Goal: Find contact information: Obtain details needed to contact an individual or organization

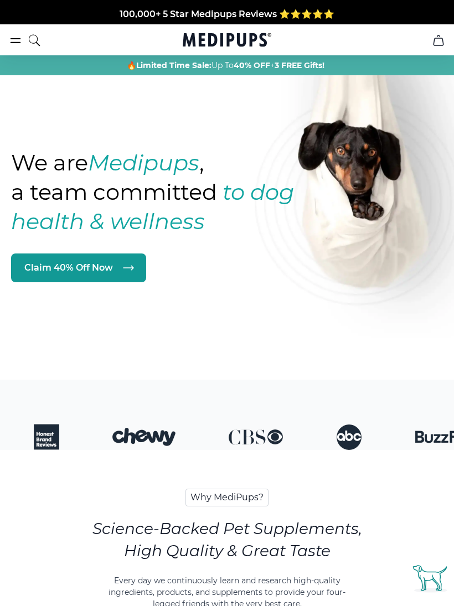
click at [438, 43] on icon "cart" at bounding box center [438, 40] width 13 height 13
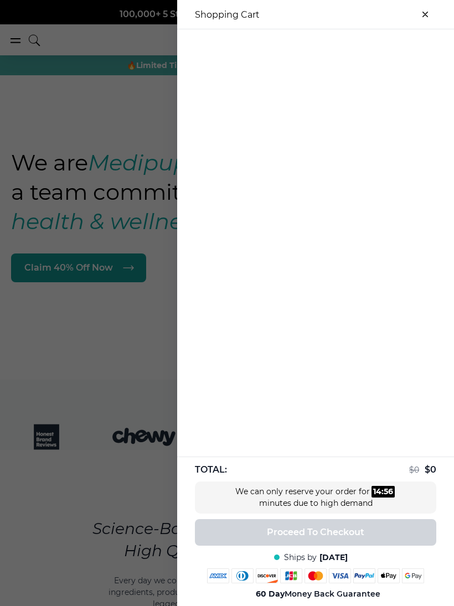
click at [102, 129] on div at bounding box center [227, 303] width 454 height 606
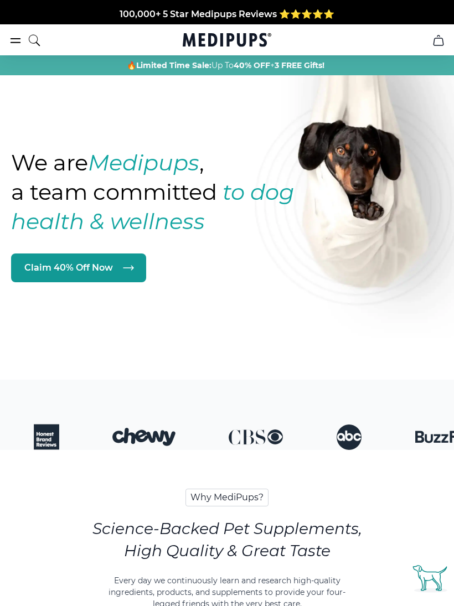
click at [18, 40] on icon "burger-menu" at bounding box center [15, 40] width 13 height 13
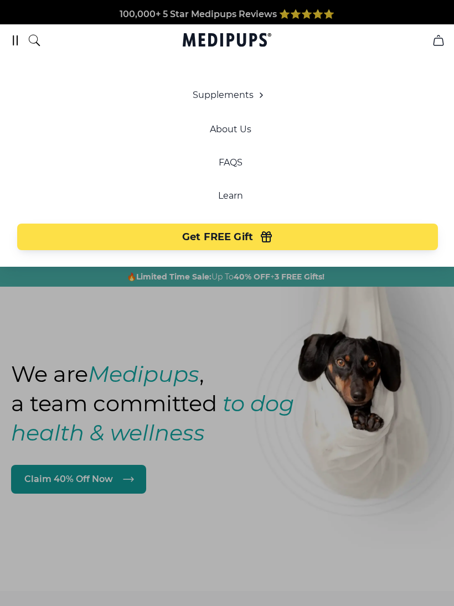
click at [235, 134] on link "About Us" at bounding box center [230, 129] width 41 height 11
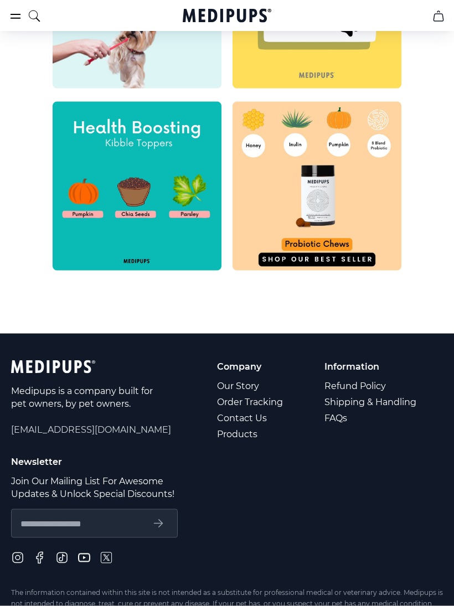
scroll to position [465, 0]
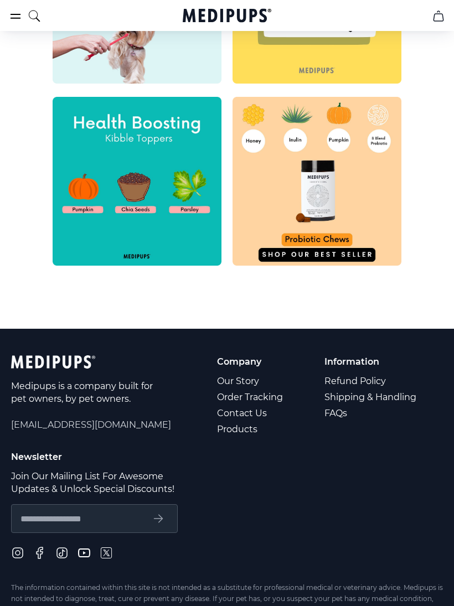
click at [362, 382] on link "Refund Policy" at bounding box center [371, 381] width 94 height 16
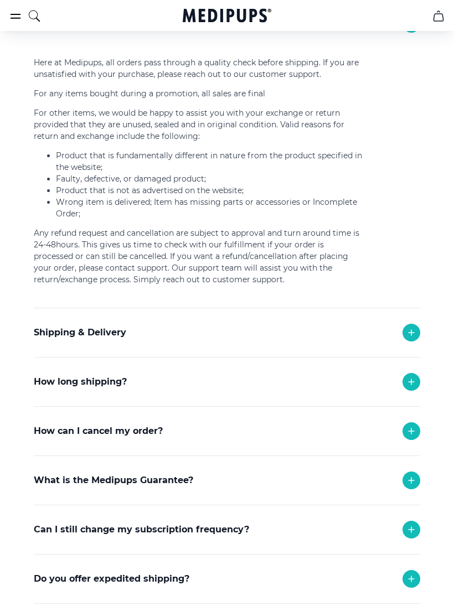
scroll to position [172, 0]
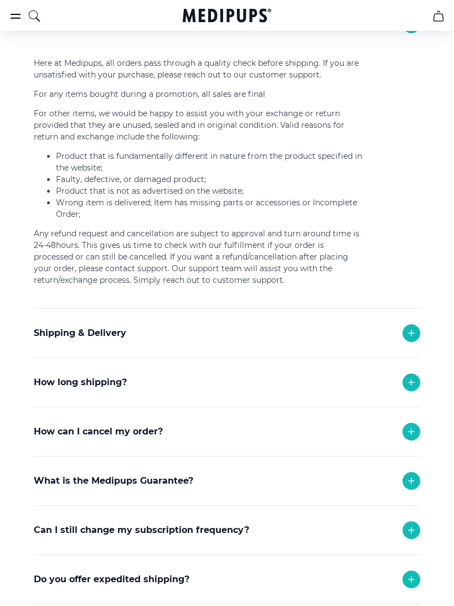
click at [415, 432] on icon at bounding box center [410, 431] width 13 height 13
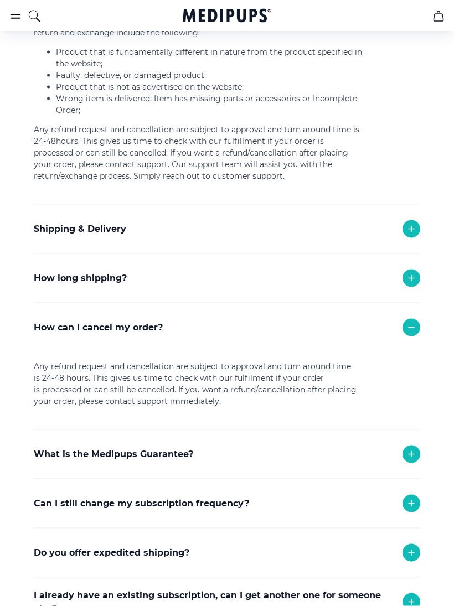
scroll to position [280, 0]
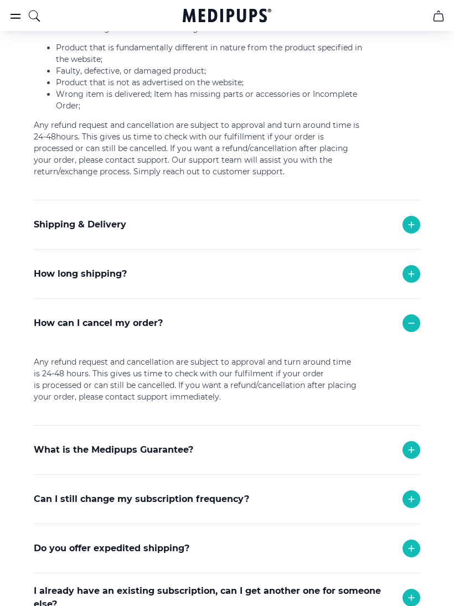
click at [416, 456] on div at bounding box center [411, 450] width 18 height 18
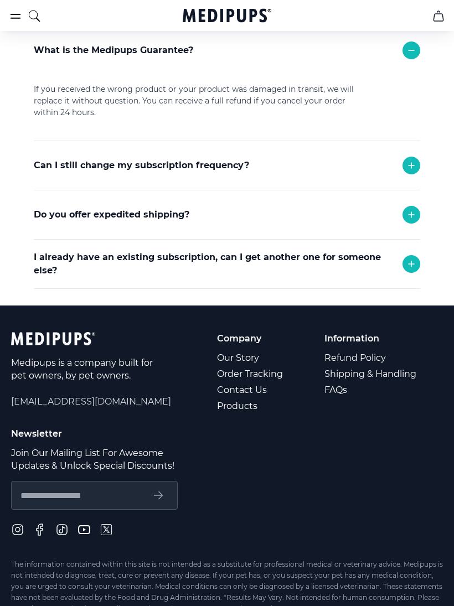
scroll to position [694, 0]
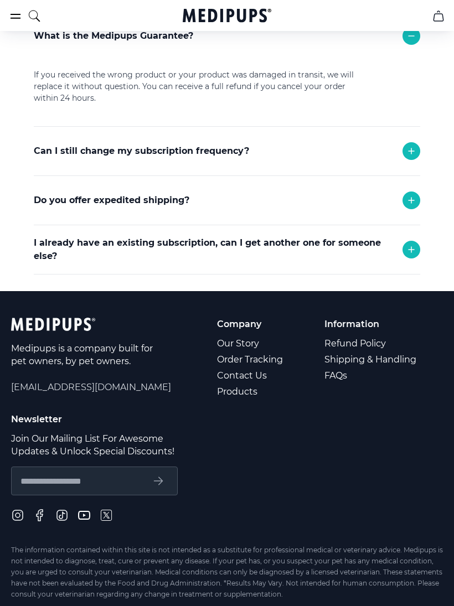
click at [82, 380] on div "Medipups is a company built for pet owners, by pet owners. [EMAIL_ADDRESS][DOMA…" at bounding box center [91, 359] width 160 height 82
click at [80, 387] on span "[EMAIL_ADDRESS][DOMAIN_NAME]" at bounding box center [91, 387] width 160 height 13
click at [72, 387] on span "[EMAIL_ADDRESS][DOMAIN_NAME]" at bounding box center [91, 387] width 160 height 13
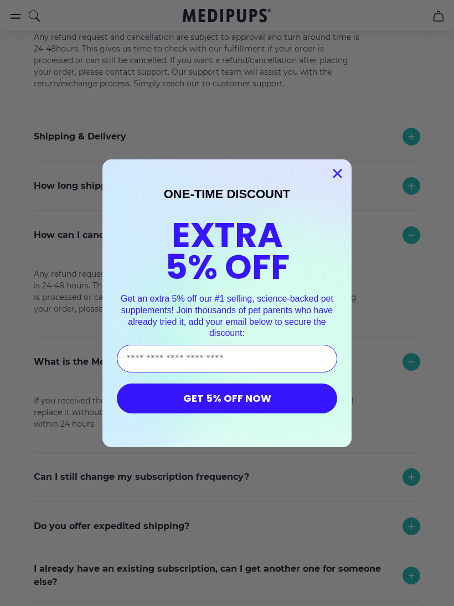
scroll to position [424, 0]
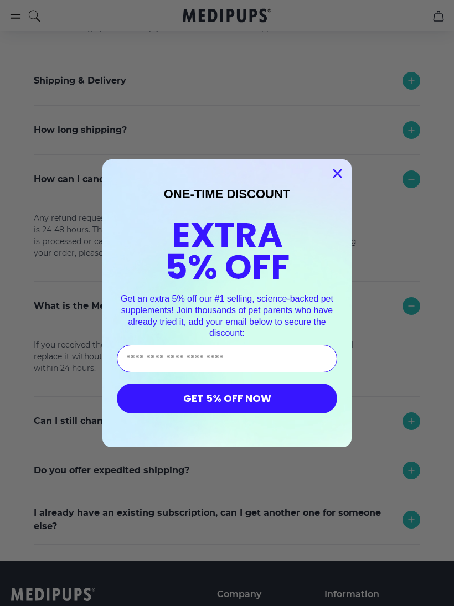
click at [338, 182] on circle "Close dialog" at bounding box center [337, 173] width 18 height 18
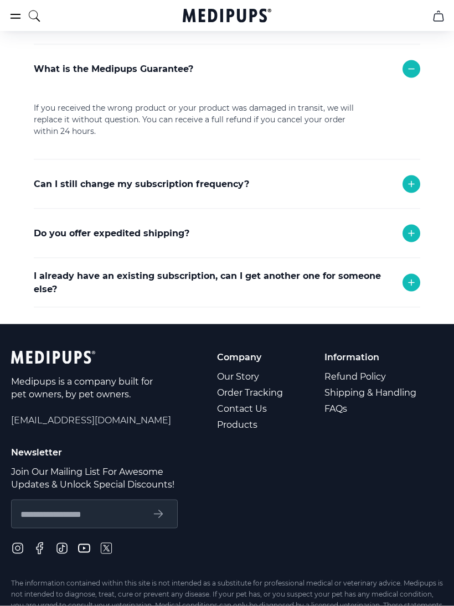
scroll to position [661, 0]
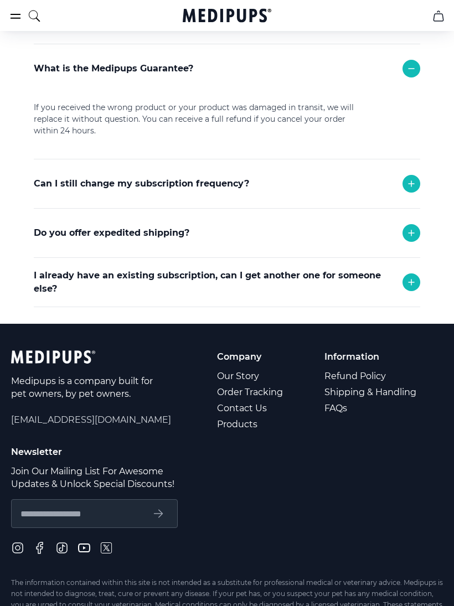
click at [238, 413] on link "Contact Us" at bounding box center [251, 408] width 68 height 16
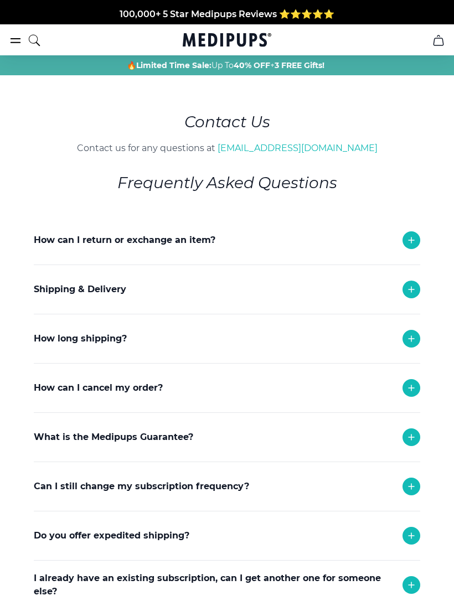
click at [411, 237] on icon at bounding box center [410, 239] width 13 height 13
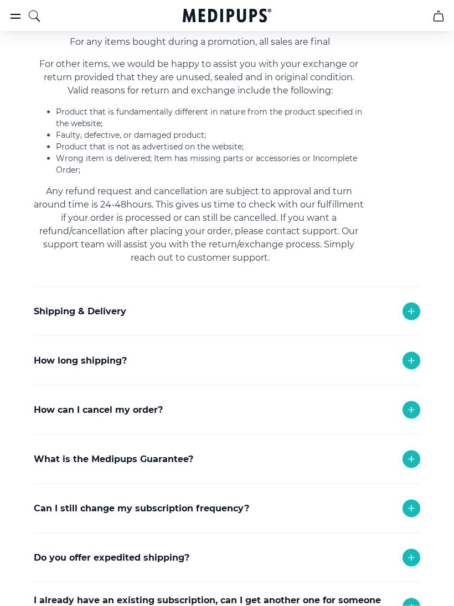
scroll to position [288, 0]
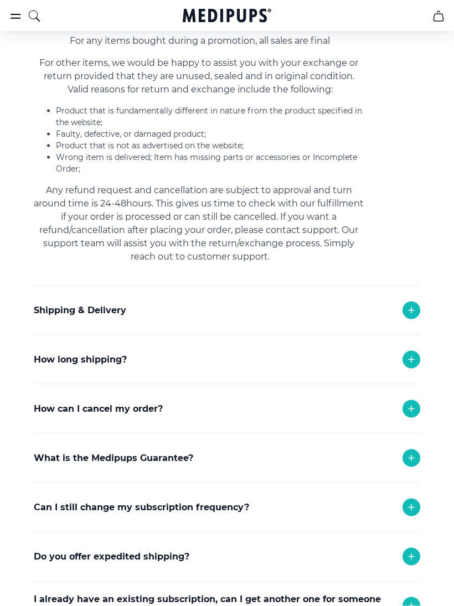
click at [407, 411] on icon at bounding box center [410, 408] width 13 height 13
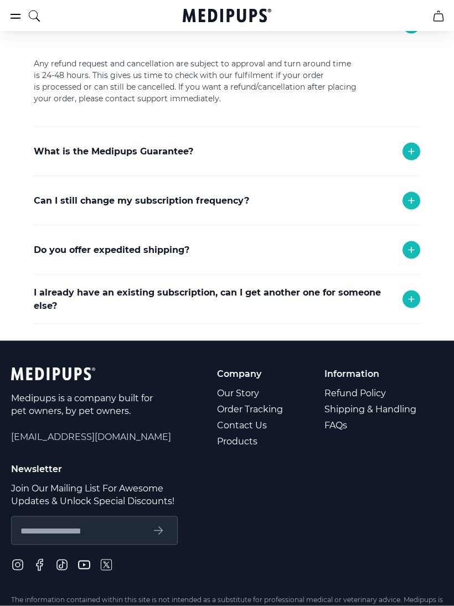
scroll to position [674, 0]
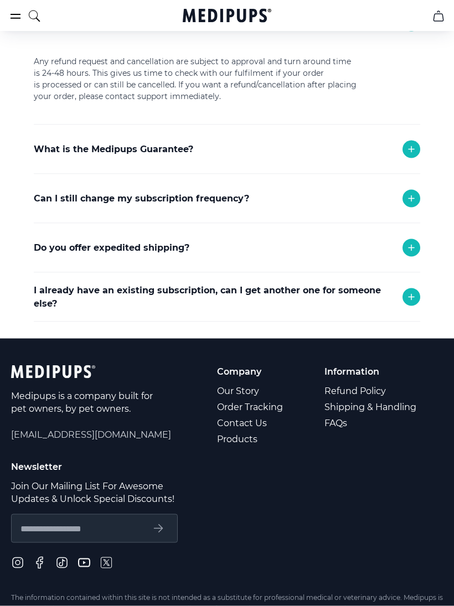
click at [80, 436] on span "[EMAIL_ADDRESS][DOMAIN_NAME]" at bounding box center [91, 434] width 160 height 13
click at [68, 440] on span "[EMAIL_ADDRESS][DOMAIN_NAME]" at bounding box center [91, 434] width 160 height 13
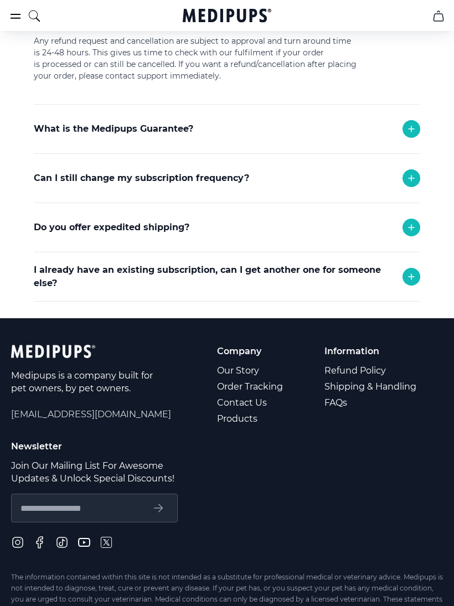
scroll to position [694, 0]
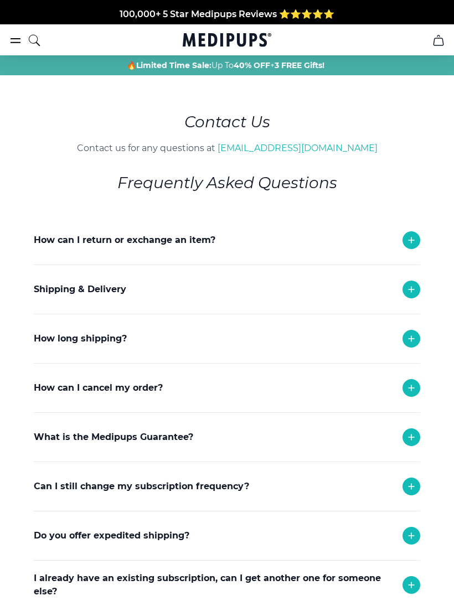
click at [283, 152] on link "[EMAIL_ADDRESS][DOMAIN_NAME]" at bounding box center [297, 148] width 160 height 11
